Goal: Transaction & Acquisition: Purchase product/service

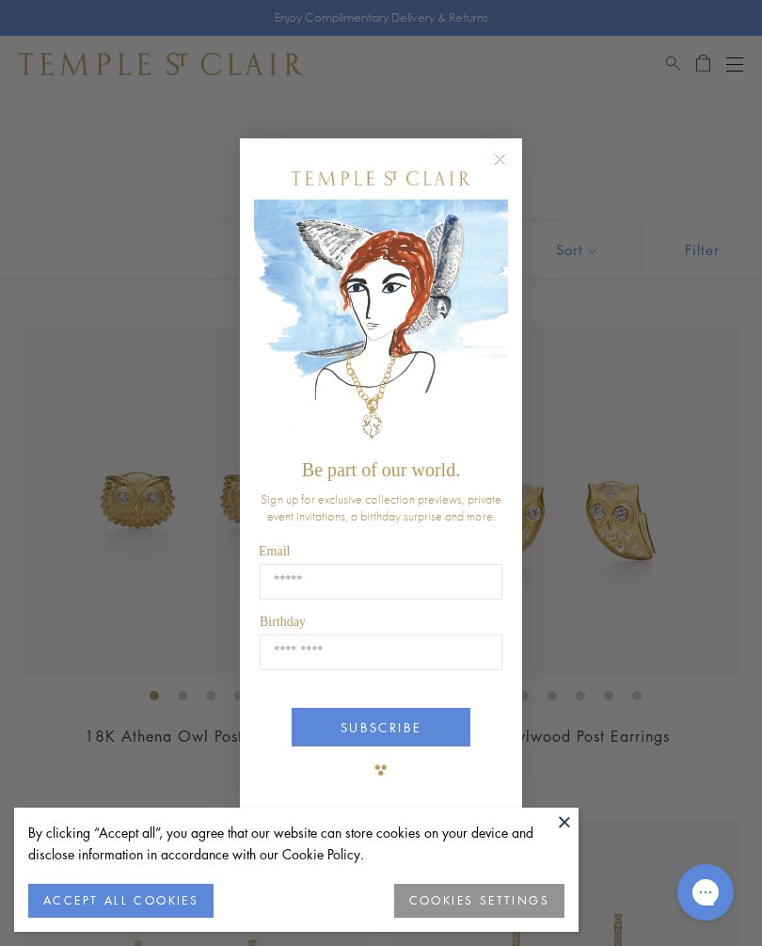
click at [501, 162] on circle "Close dialog" at bounding box center [500, 159] width 23 height 23
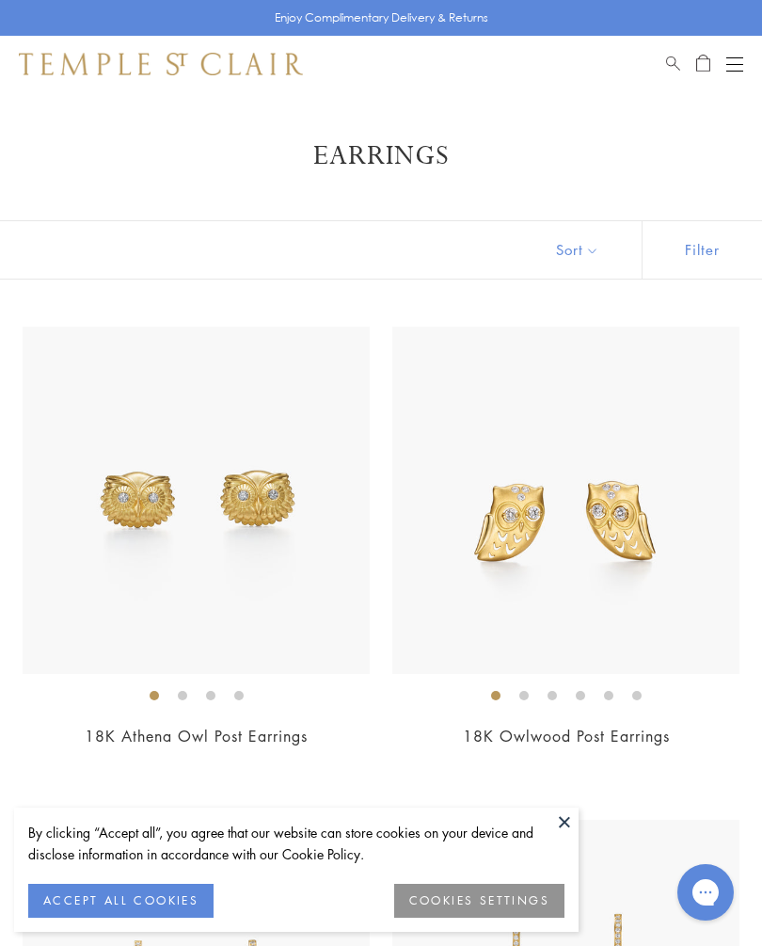
click at [567, 811] on button at bounding box center [564, 821] width 28 height 28
click at [576, 815] on button at bounding box center [564, 821] width 28 height 28
click at [573, 813] on button at bounding box center [564, 821] width 28 height 28
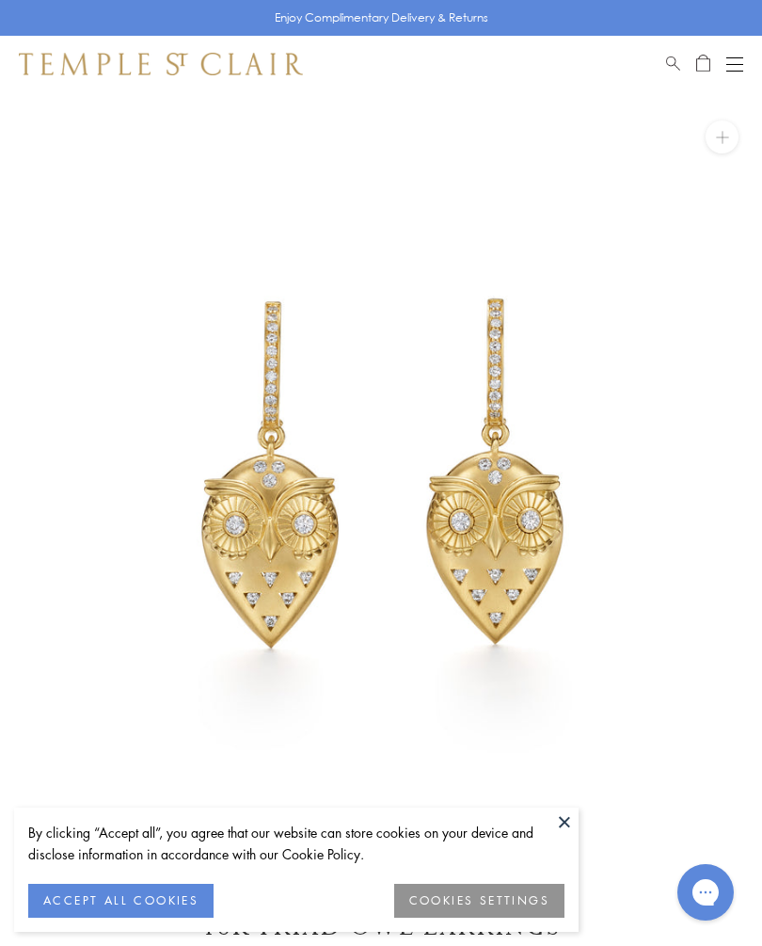
click at [567, 817] on button at bounding box center [564, 821] width 28 height 28
